Goal: Information Seeking & Learning: Learn about a topic

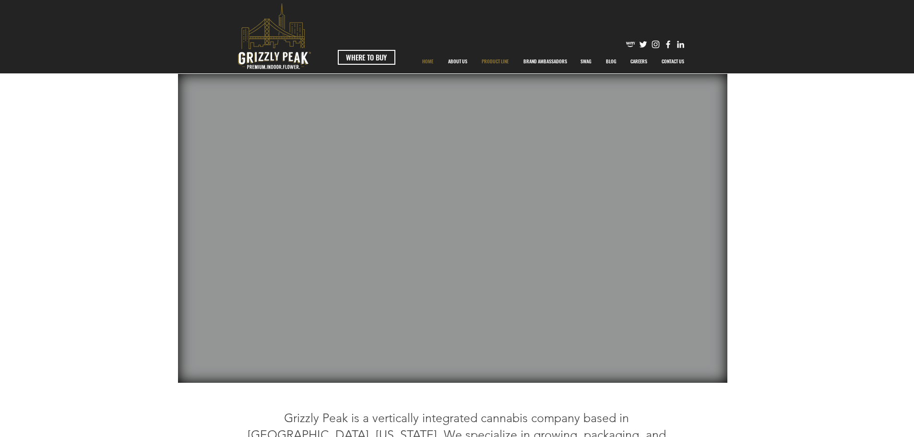
click at [493, 64] on p "PRODUCT LINE" at bounding box center [495, 61] width 36 height 24
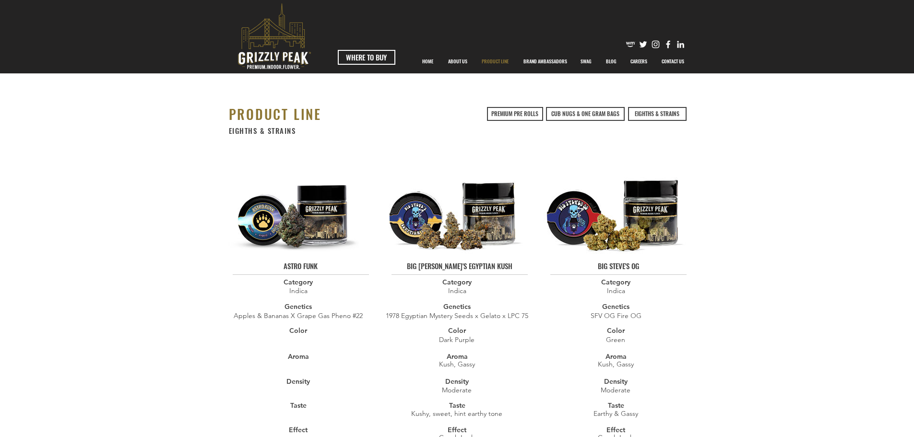
click at [486, 236] on img at bounding box center [454, 206] width 147 height 96
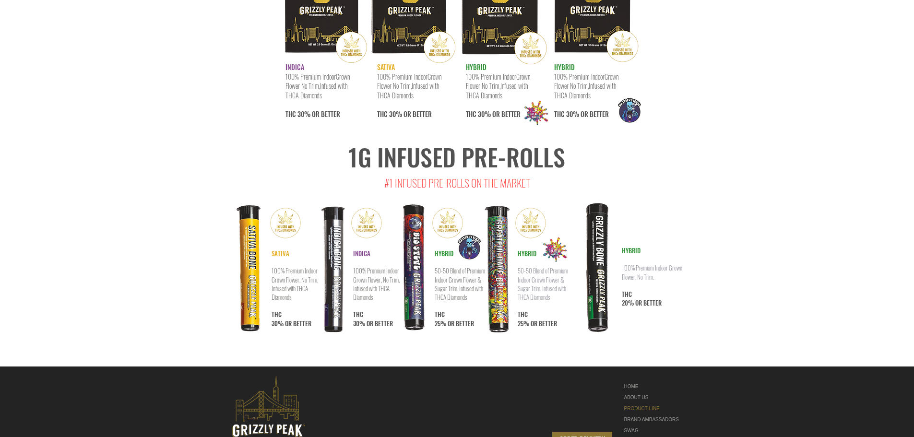
scroll to position [4967, 0]
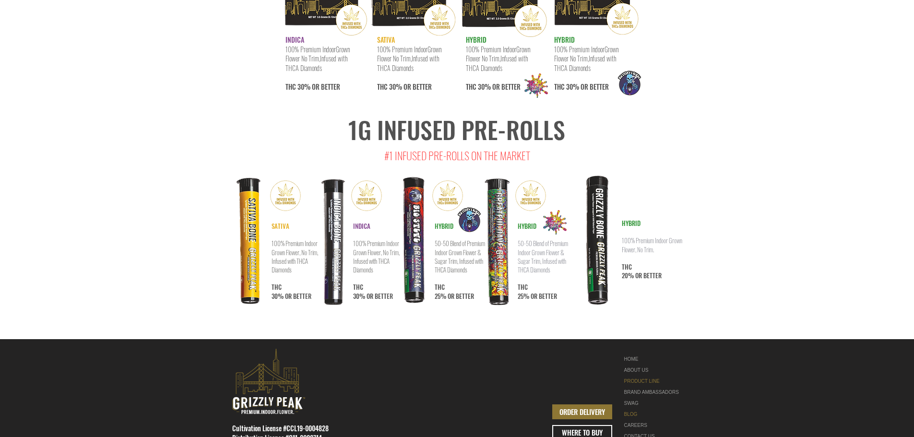
click at [633, 409] on link "BLOG" at bounding box center [654, 414] width 60 height 11
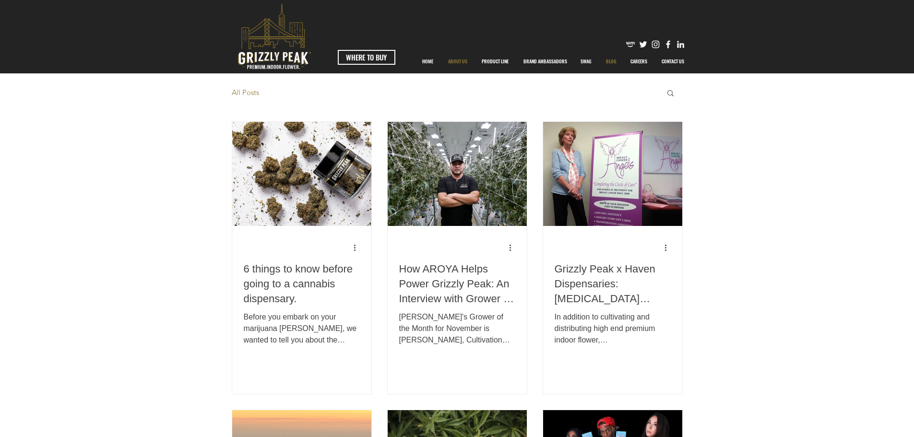
click at [457, 59] on p "ABOUT US" at bounding box center [457, 61] width 29 height 24
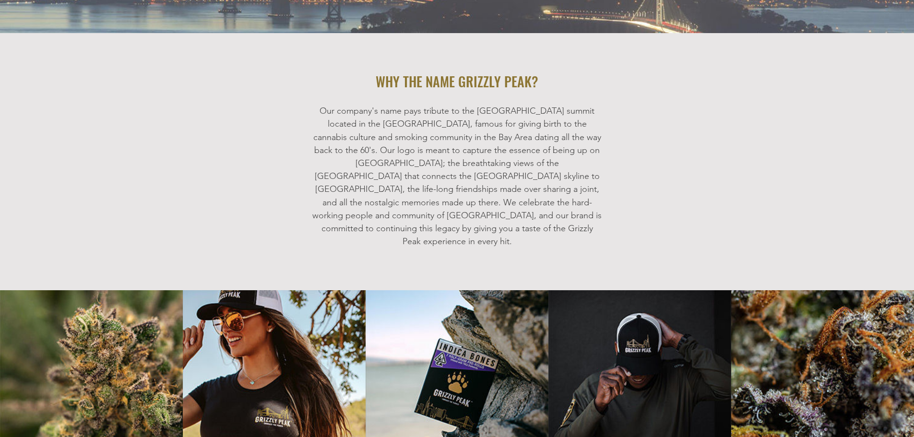
scroll to position [1186, 0]
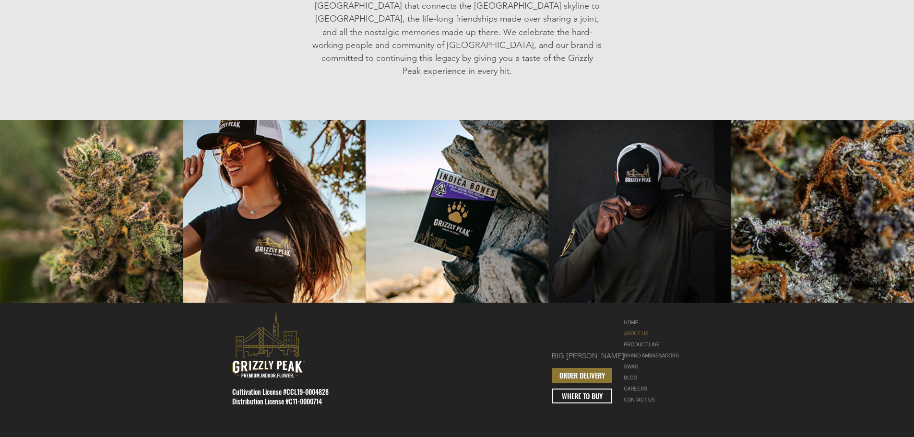
click at [649, 350] on div "BRAND AMBASSADORS" at bounding box center [654, 355] width 60 height 11
click at [589, 325] on div at bounding box center [457, 383] width 914 height 160
click at [633, 350] on div "BRAND AMBASSADORS" at bounding box center [654, 355] width 60 height 11
click at [608, 350] on link "BIG [PERSON_NAME]" at bounding box center [588, 355] width 72 height 11
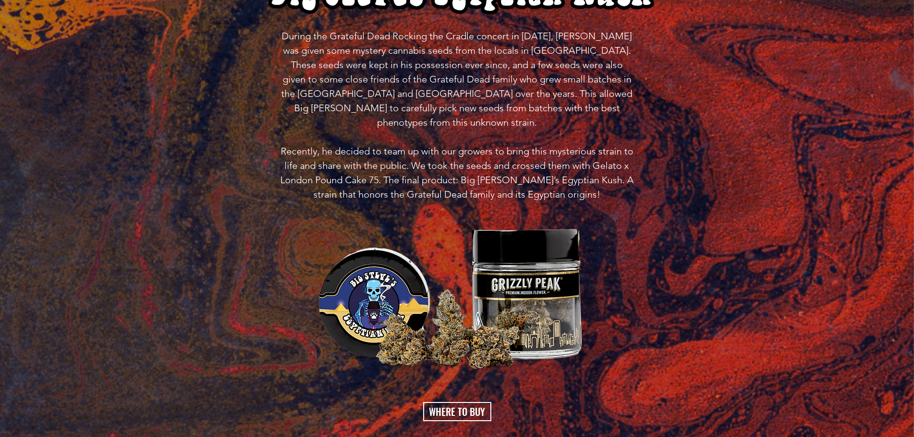
scroll to position [719, 0]
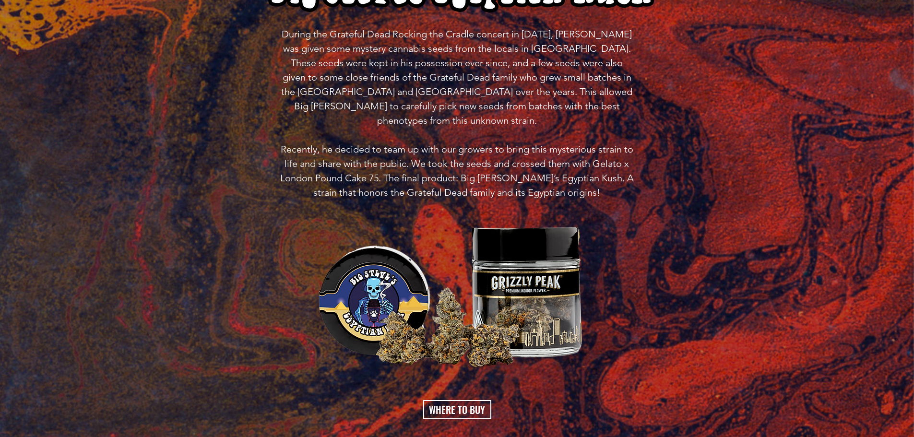
click at [507, 234] on img at bounding box center [456, 298] width 287 height 150
click at [455, 130] on span "During the Grateful Dead Rocking the Cradle concert in 1978, Big Steve was give…" at bounding box center [456, 113] width 353 height 170
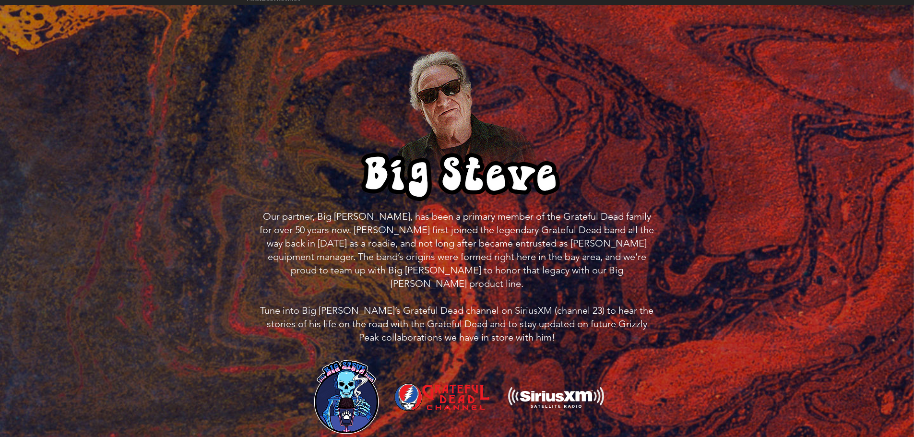
scroll to position [0, 0]
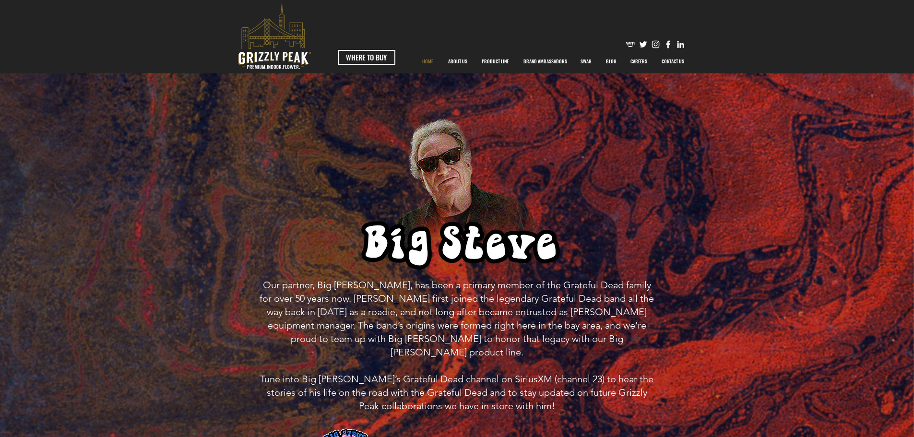
click at [426, 63] on p "HOME" at bounding box center [427, 61] width 21 height 24
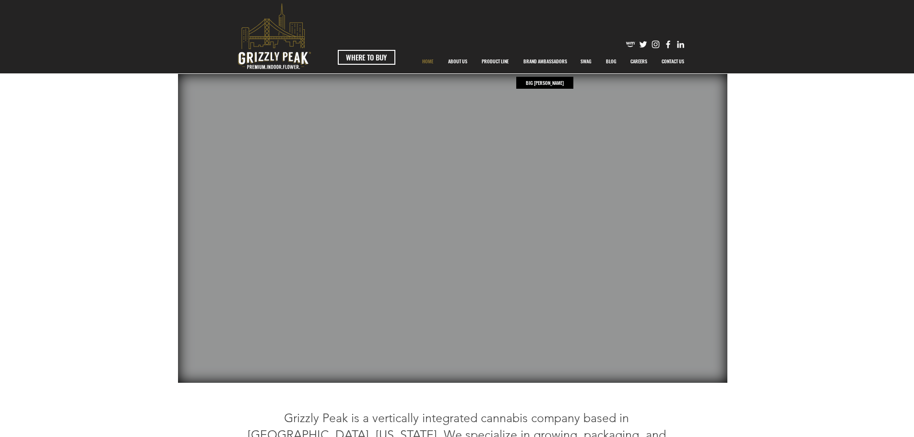
click at [552, 61] on p "BRAND AMBASSADORS" at bounding box center [544, 61] width 53 height 24
click at [540, 85] on p "BIG [PERSON_NAME]" at bounding box center [544, 83] width 43 height 12
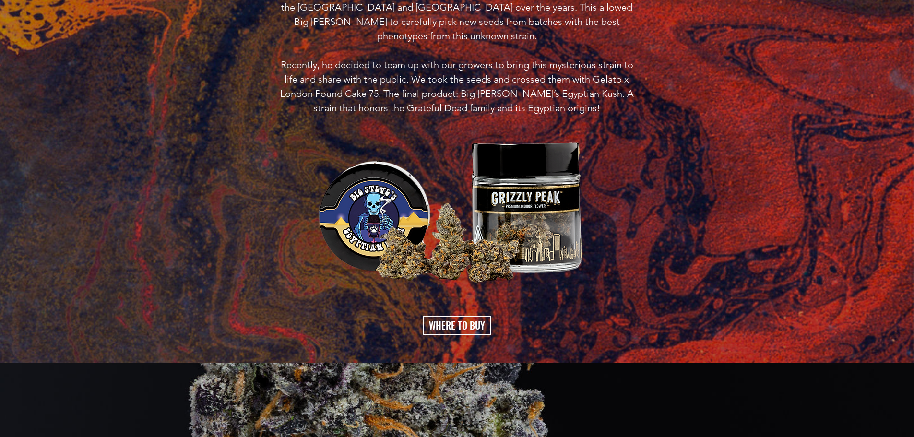
scroll to position [524, 0]
